Goal: Transaction & Acquisition: Purchase product/service

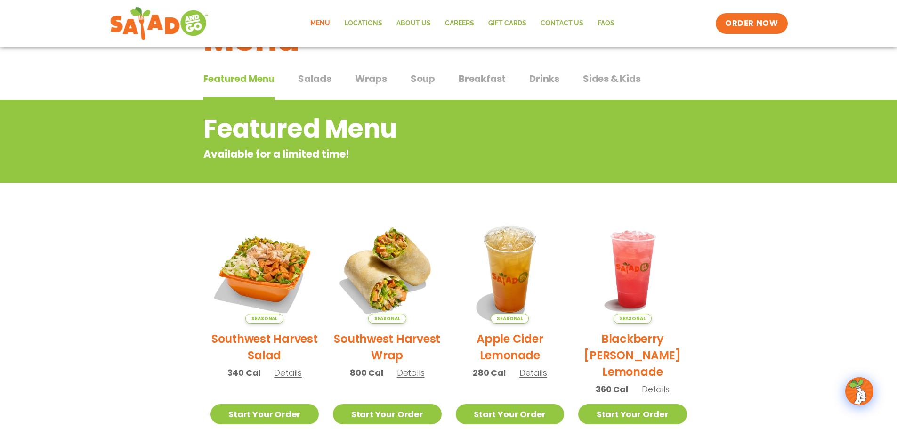
scroll to position [47, 0]
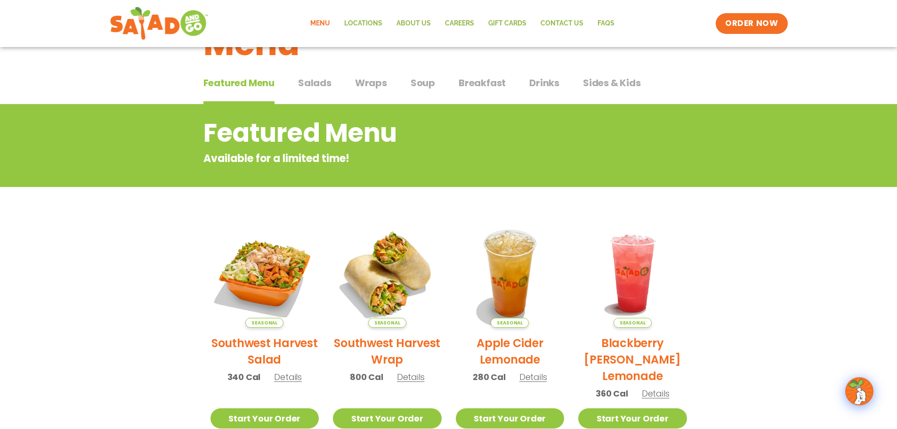
click at [318, 86] on span "Salads" at bounding box center [314, 83] width 33 height 14
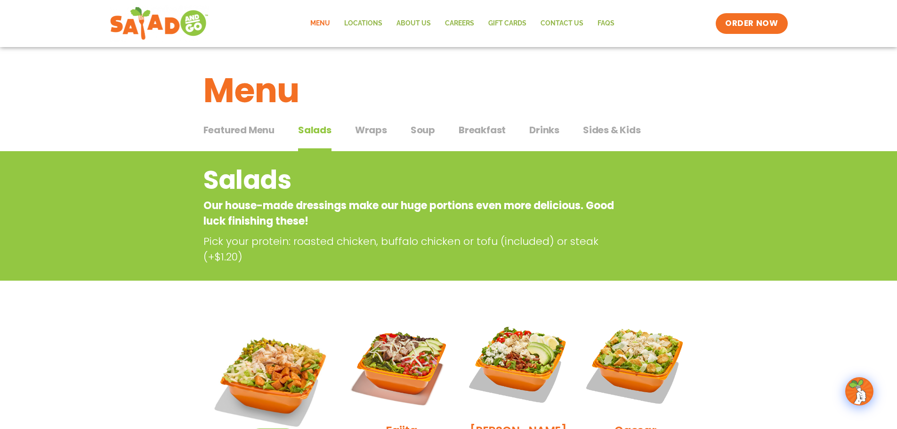
click at [383, 136] on span "Wraps" at bounding box center [371, 130] width 32 height 14
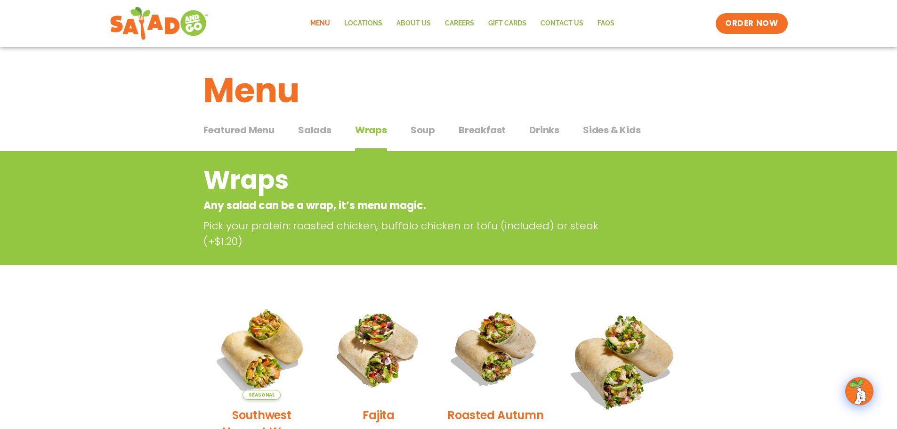
click at [313, 130] on span "Salads" at bounding box center [314, 130] width 33 height 14
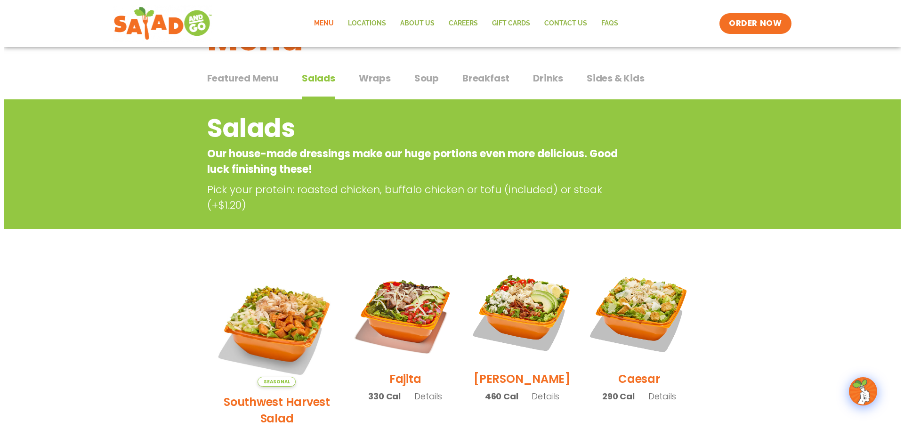
scroll to position [141, 0]
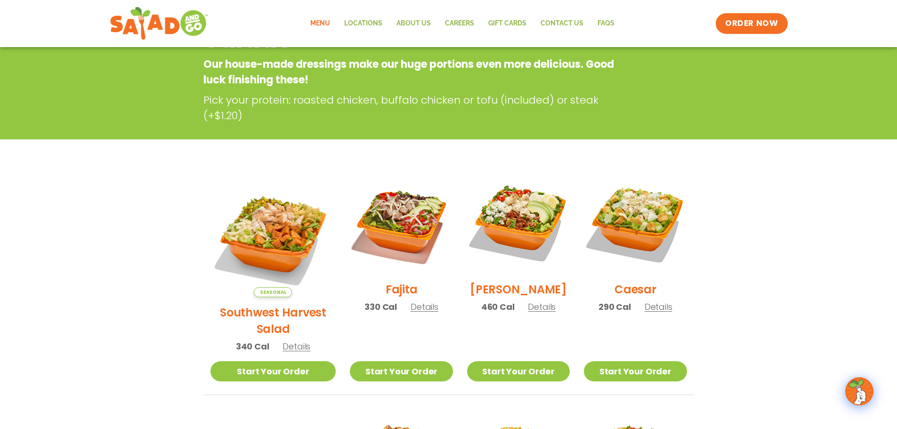
click at [287, 340] on span "Details" at bounding box center [296, 346] width 28 height 12
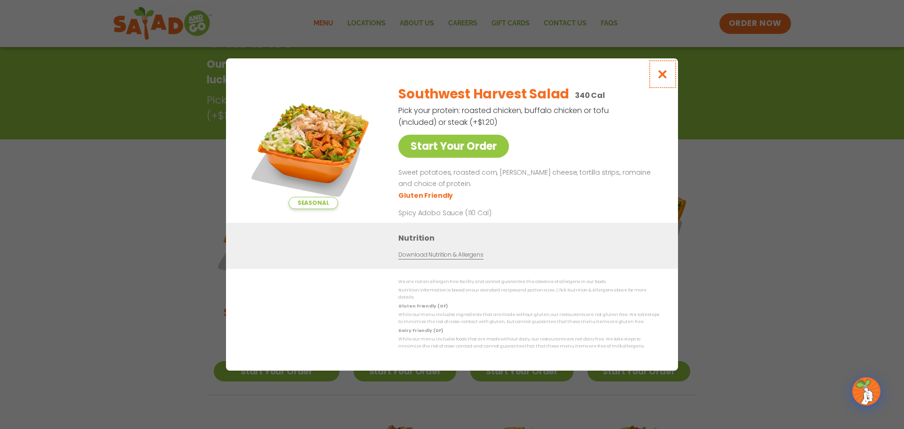
click at [668, 77] on icon "Close modal" at bounding box center [663, 74] width 12 height 10
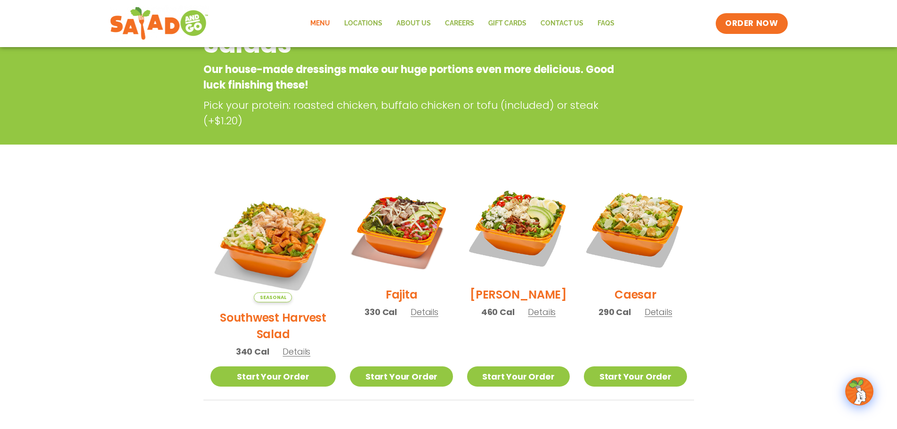
scroll to position [151, 0]
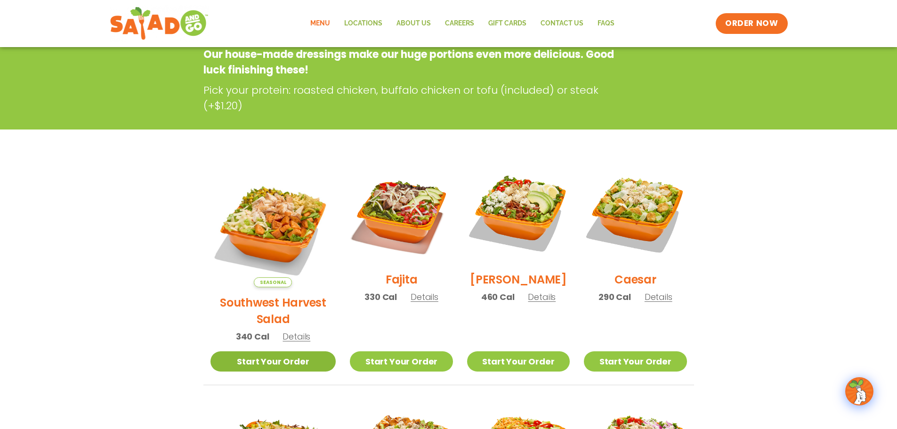
click at [259, 351] on link "Start Your Order" at bounding box center [273, 361] width 126 height 20
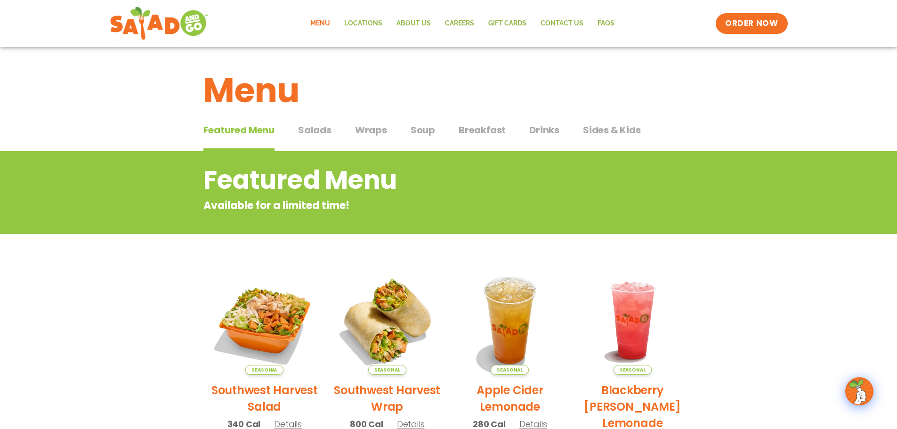
scroll to position [141, 0]
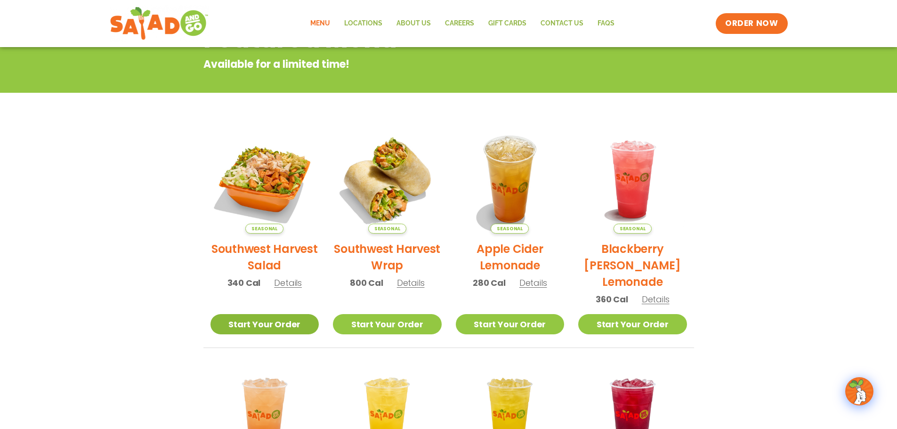
click at [257, 325] on link "Start Your Order" at bounding box center [264, 324] width 109 height 20
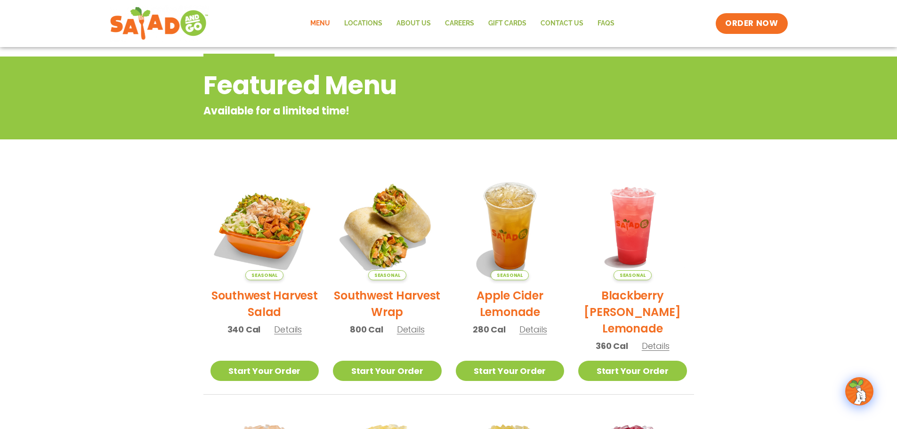
scroll to position [94, 0]
click at [738, 24] on span "ORDER NOW" at bounding box center [751, 23] width 58 height 12
